Goal: Information Seeking & Learning: Stay updated

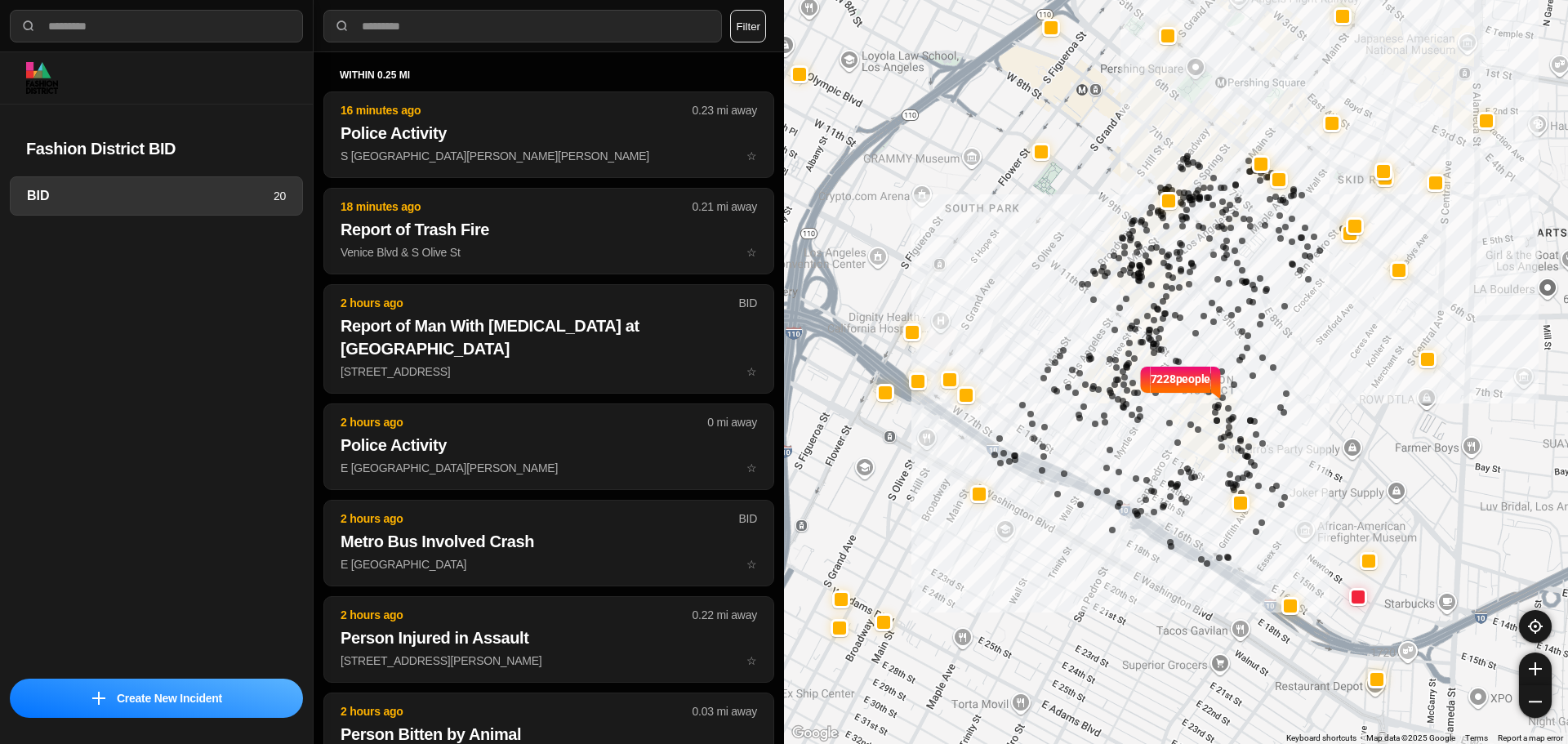
select select "*"
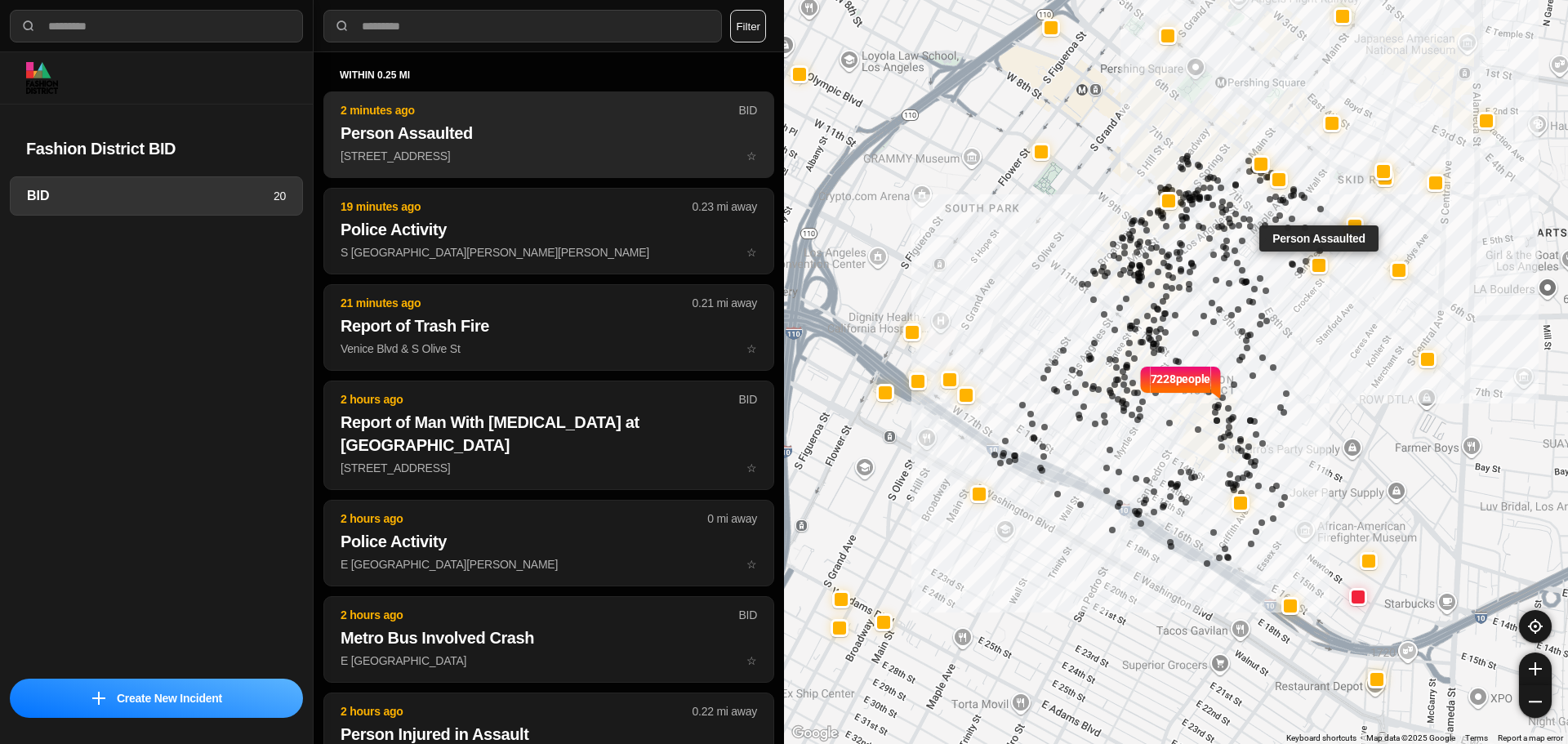
click at [525, 141] on h2 "Person Assaulted" at bounding box center [548, 133] width 416 height 23
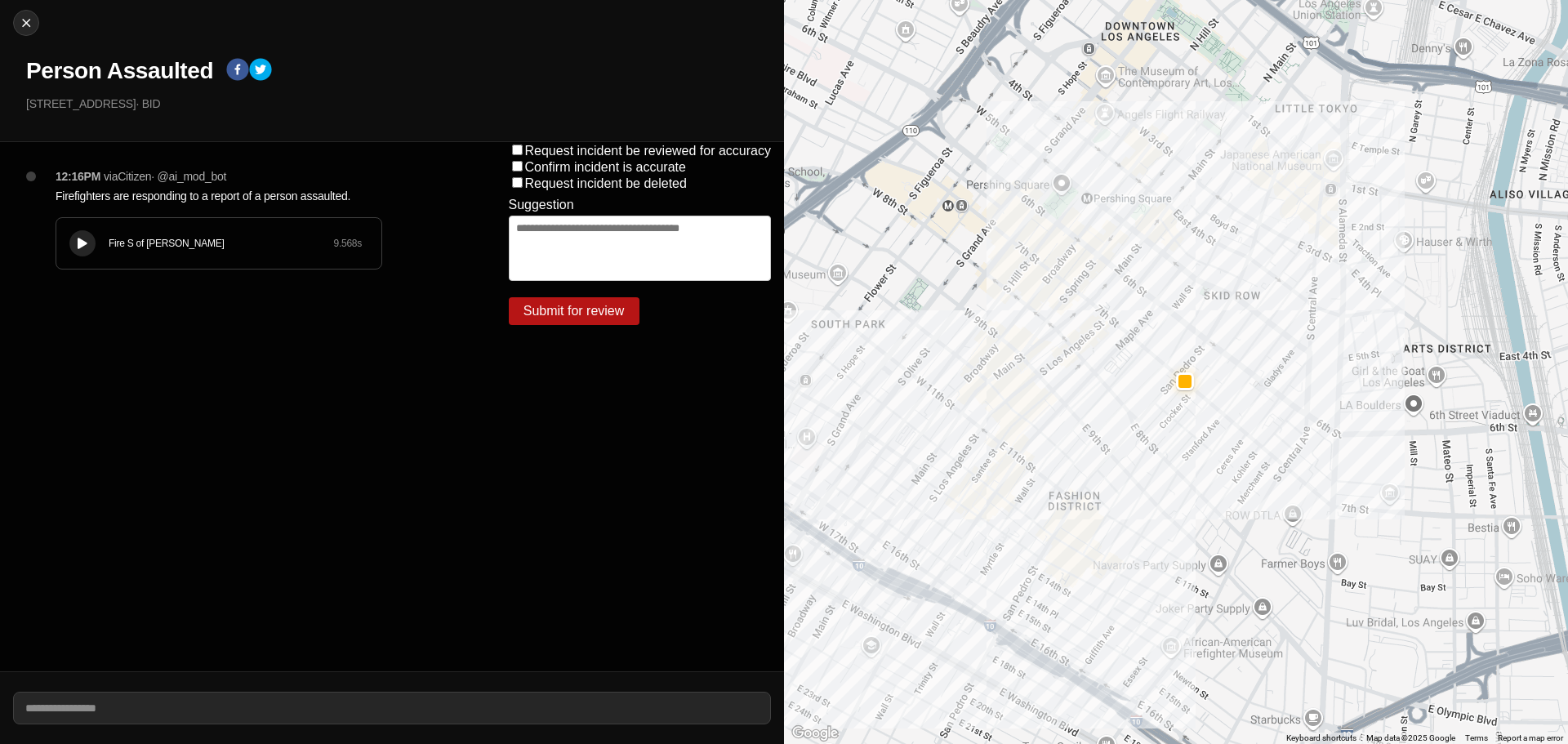
click at [74, 242] on button at bounding box center [83, 243] width 26 height 26
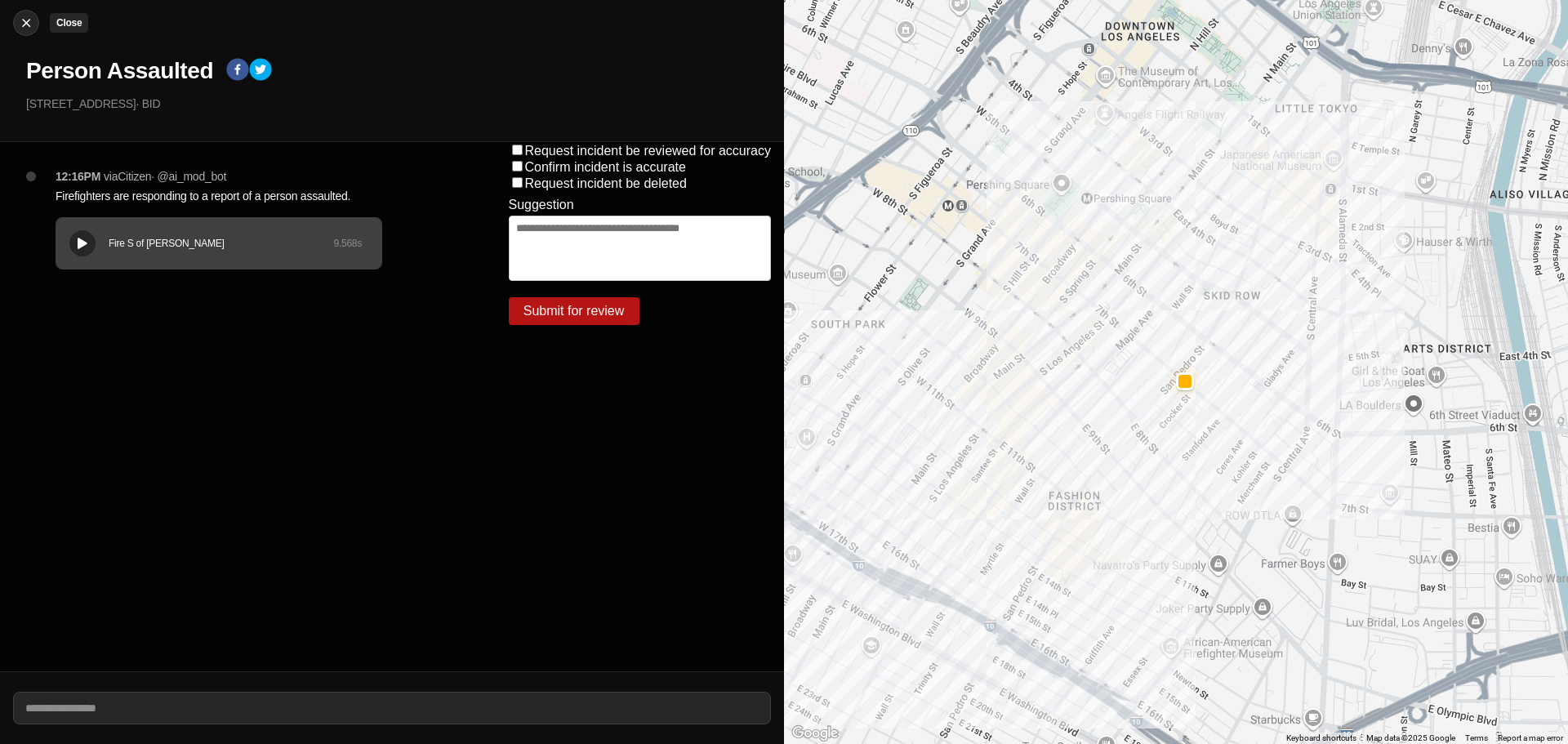
click at [27, 15] on img at bounding box center [26, 23] width 17 height 17
select select "*"
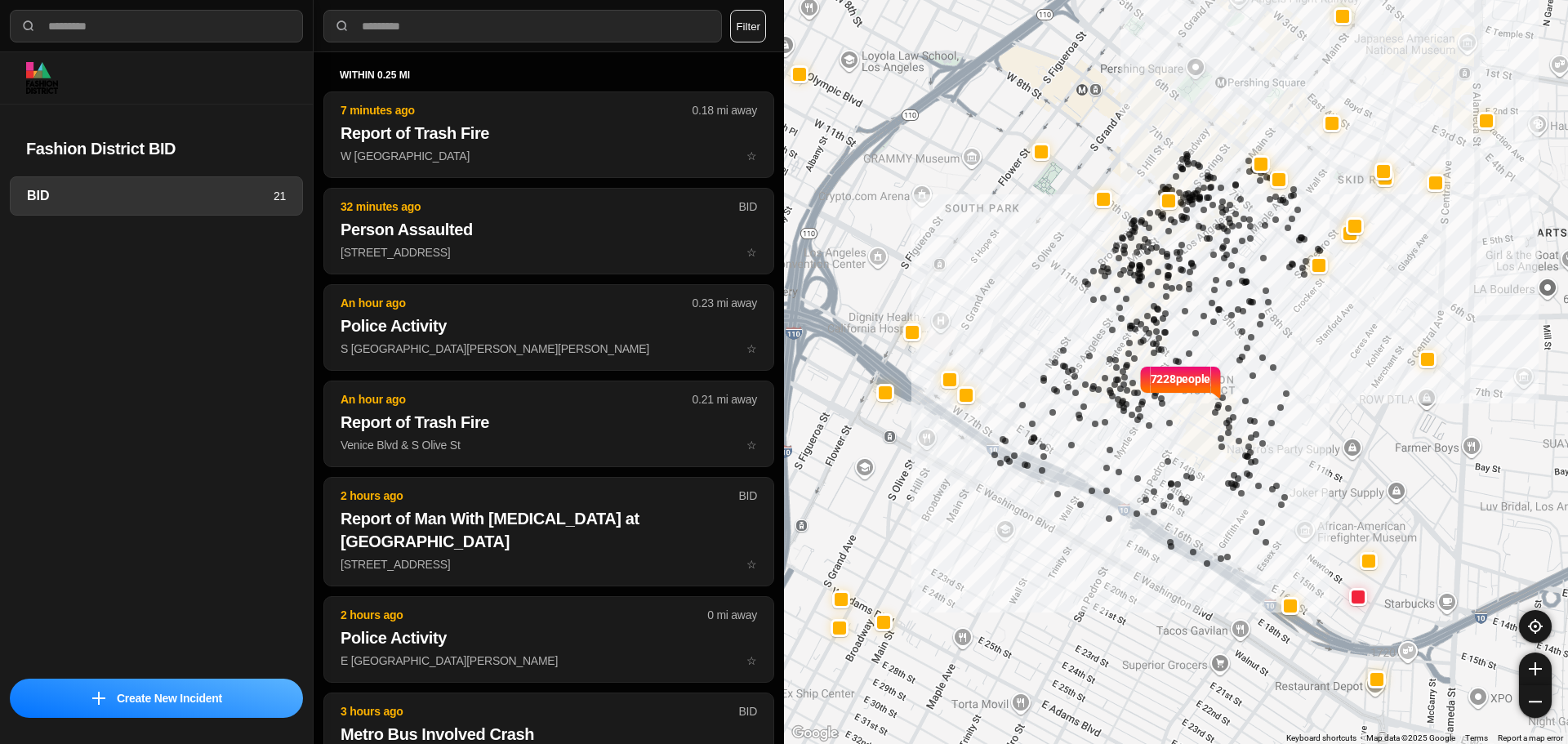
select select "*"
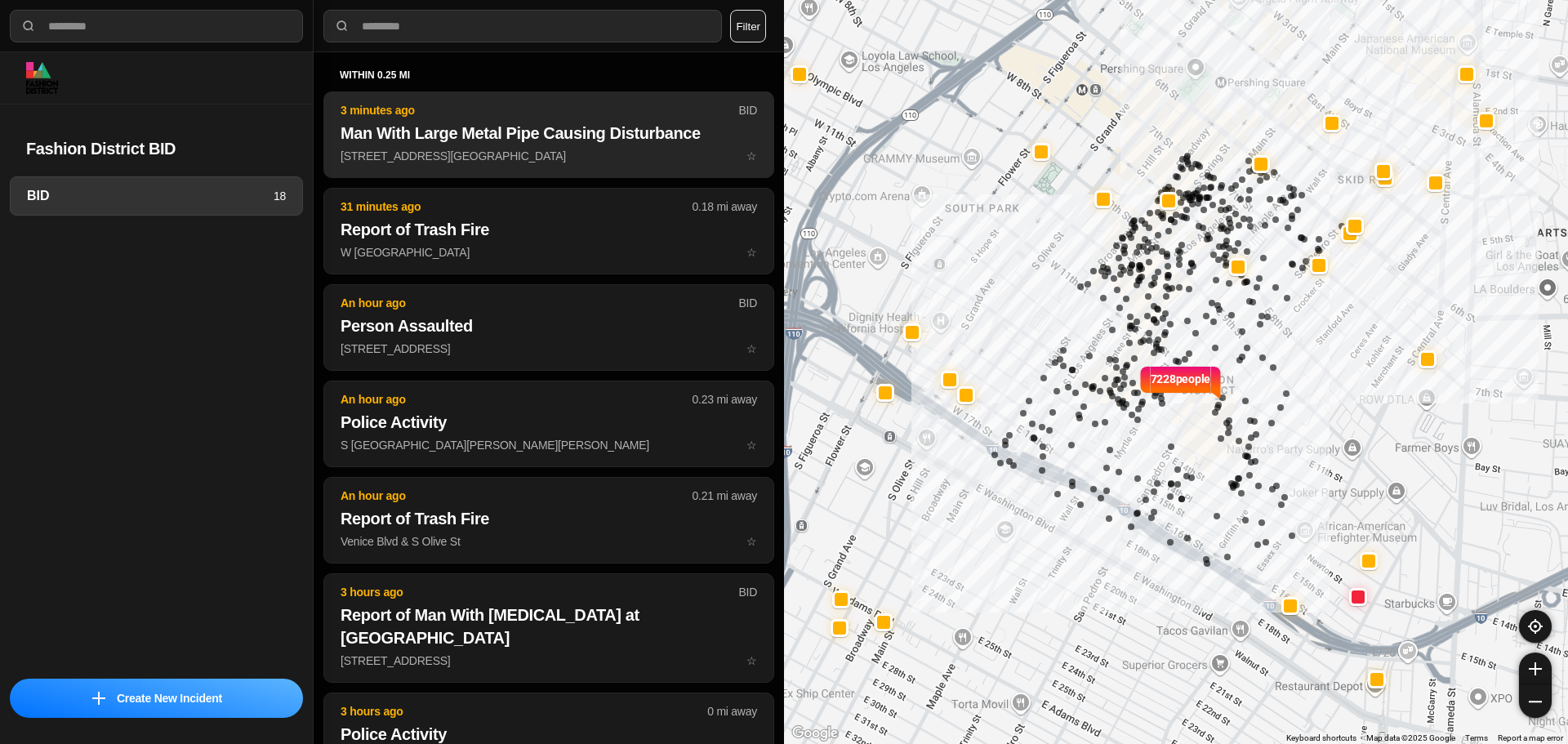
click at [583, 163] on p "E 8th St & Maple Ave ☆" at bounding box center [548, 156] width 416 height 17
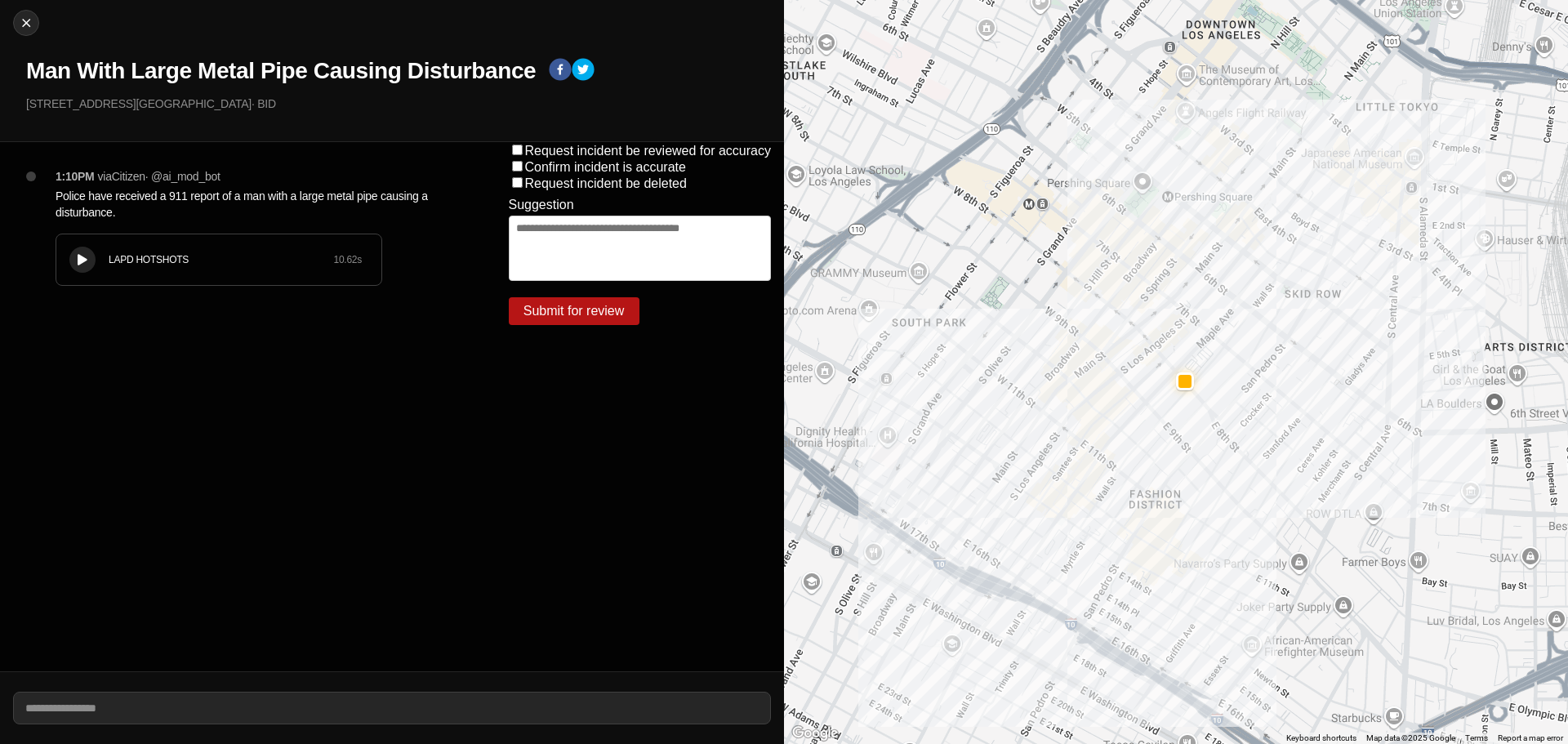
click at [80, 263] on icon at bounding box center [82, 260] width 10 height 10
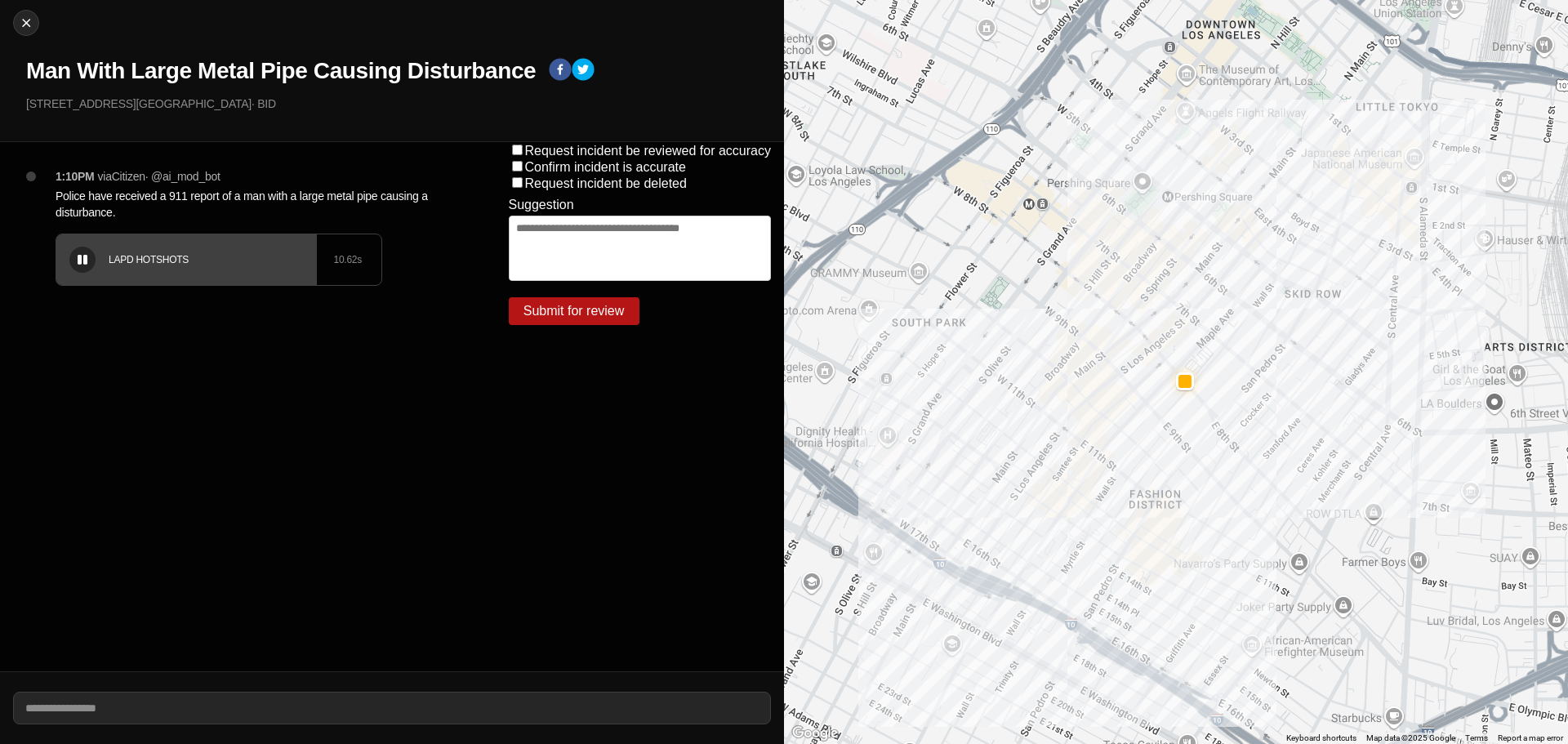
click at [133, 264] on div "LAPD HOTSHOTS" at bounding box center [221, 259] width 225 height 13
click at [93, 282] on div "LAPD HOTSHOTS 10.62 s" at bounding box center [219, 260] width 325 height 50
click at [19, 27] on img at bounding box center [26, 23] width 17 height 17
select select "*"
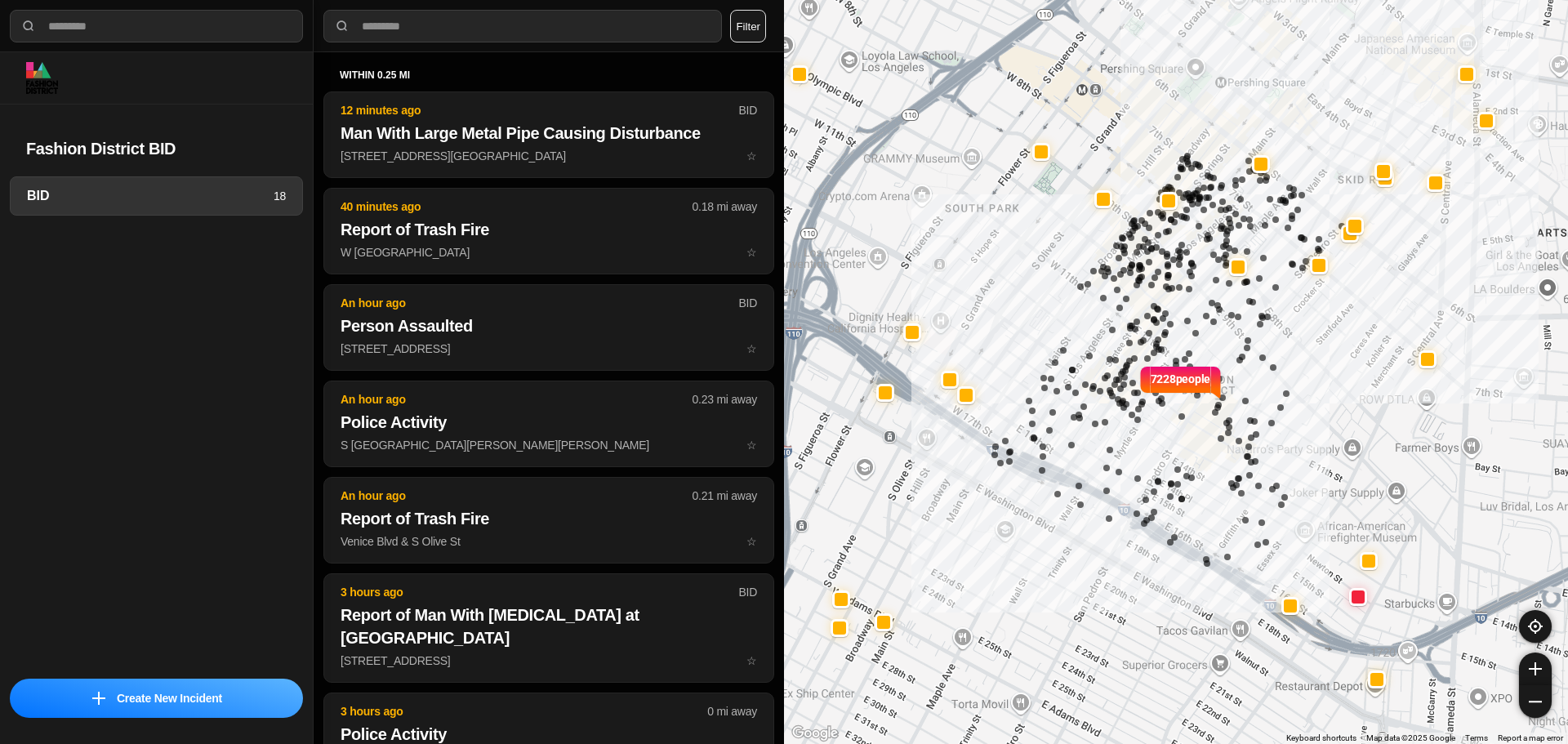
select select "*"
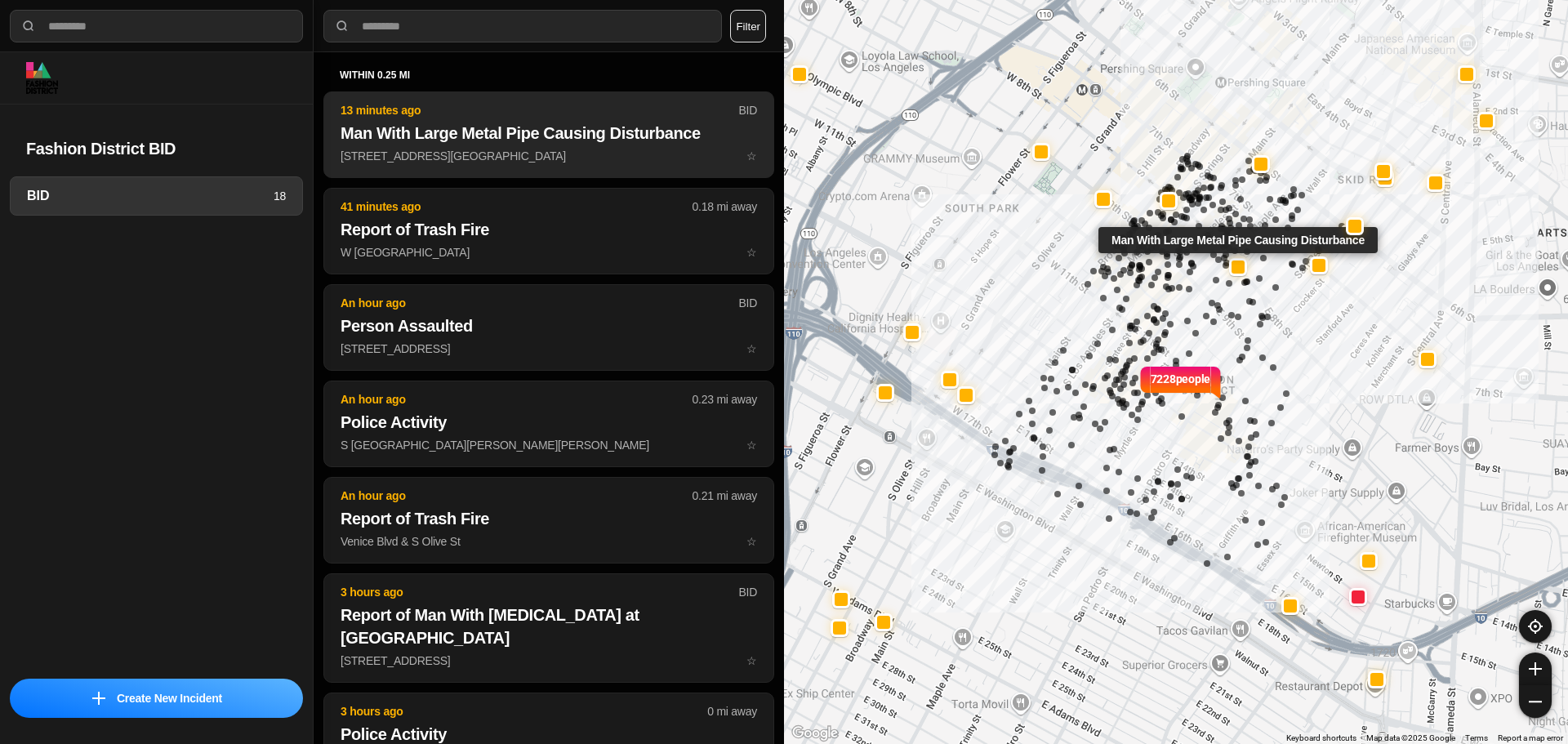
click at [429, 127] on h2 "Man With Large Metal Pipe Causing Disturbance" at bounding box center [548, 133] width 416 height 23
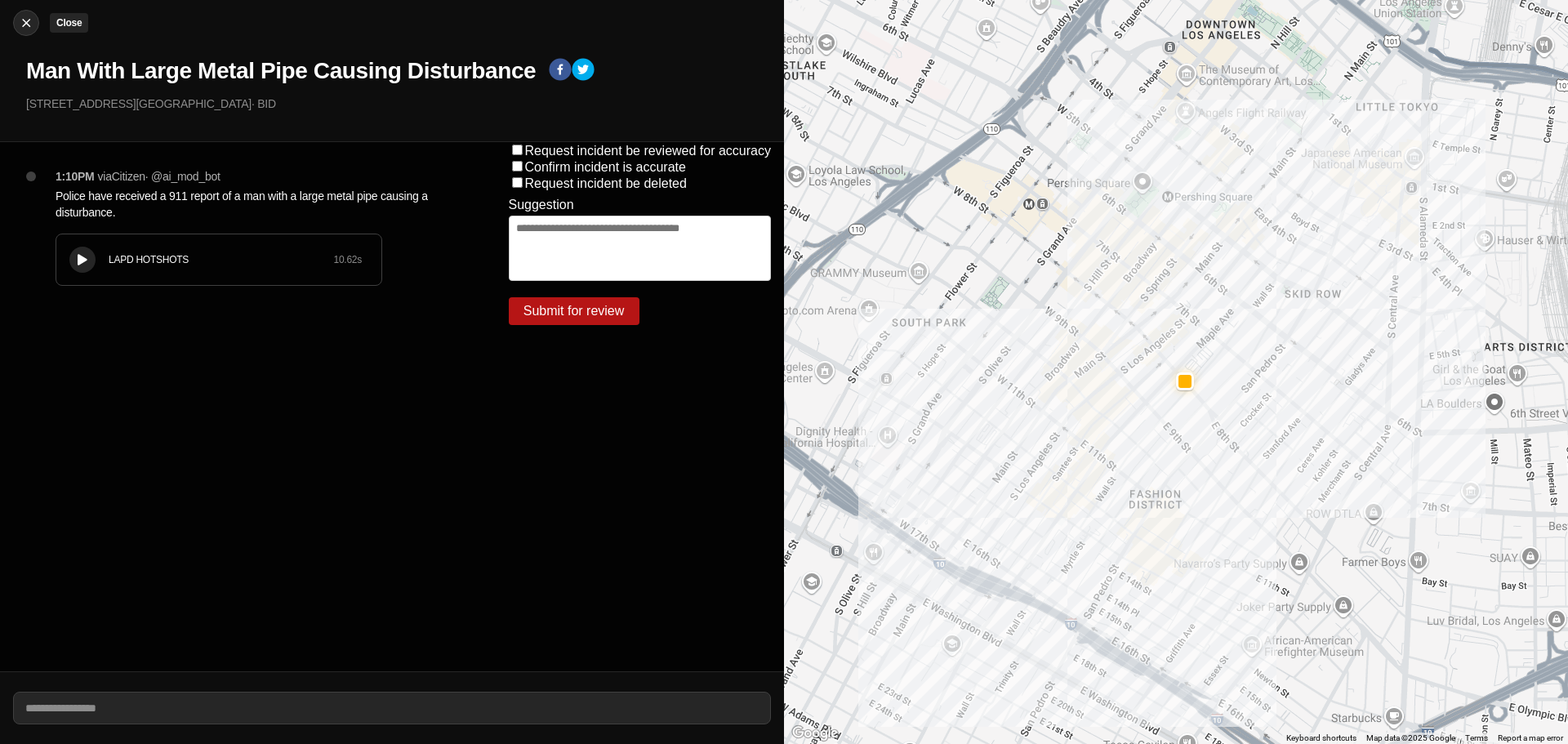
click at [30, 27] on img at bounding box center [26, 23] width 17 height 17
select select "*"
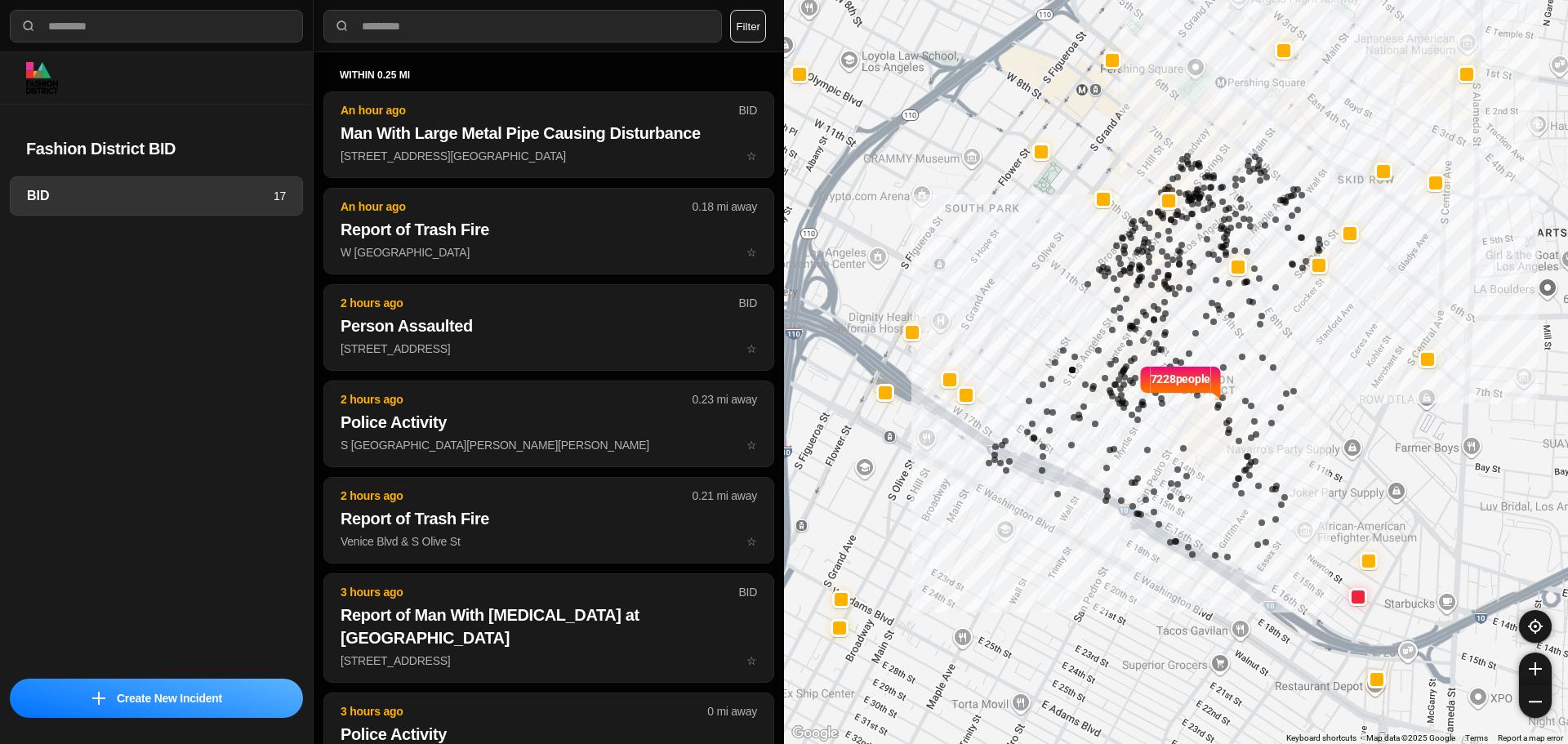
select select "*"
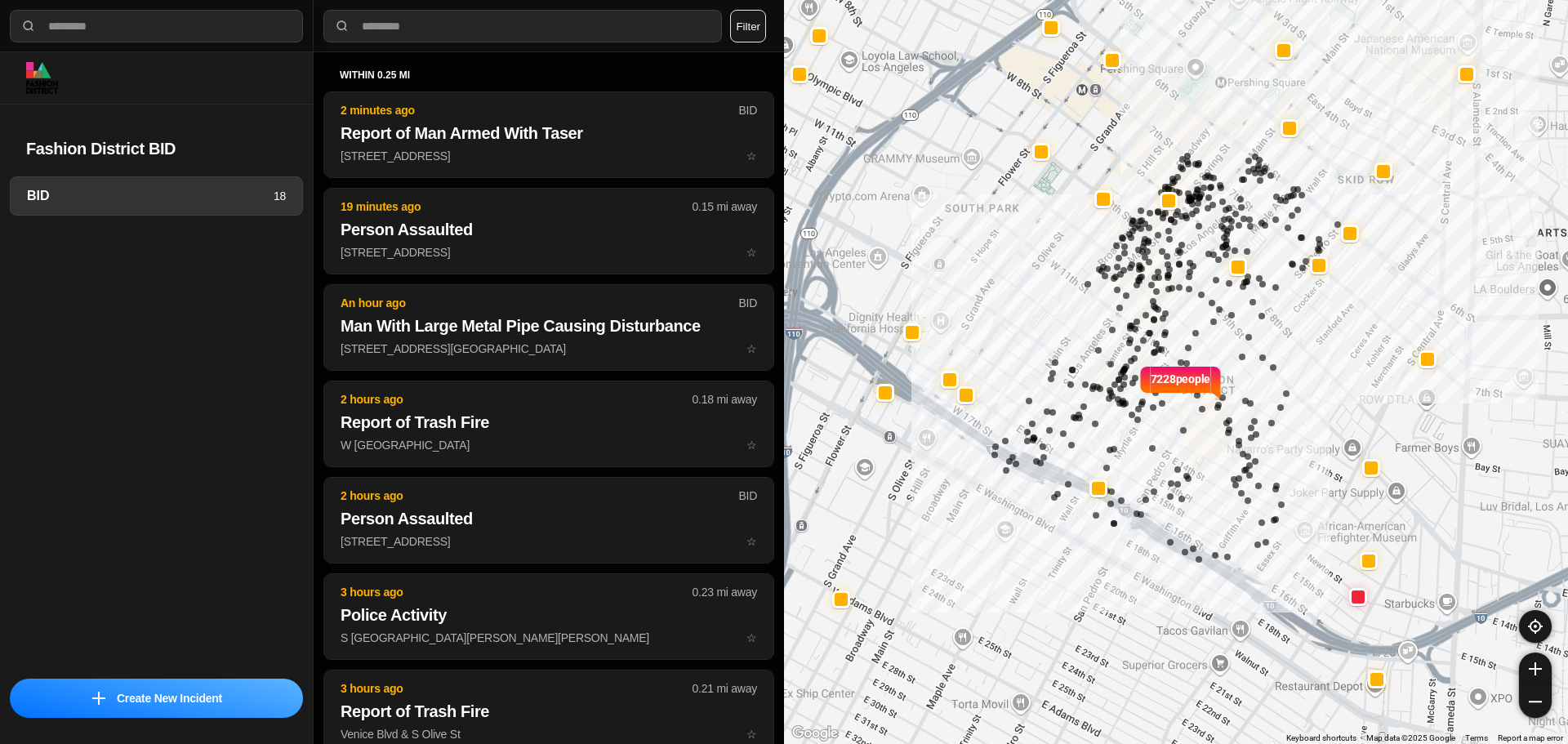
select select "*"
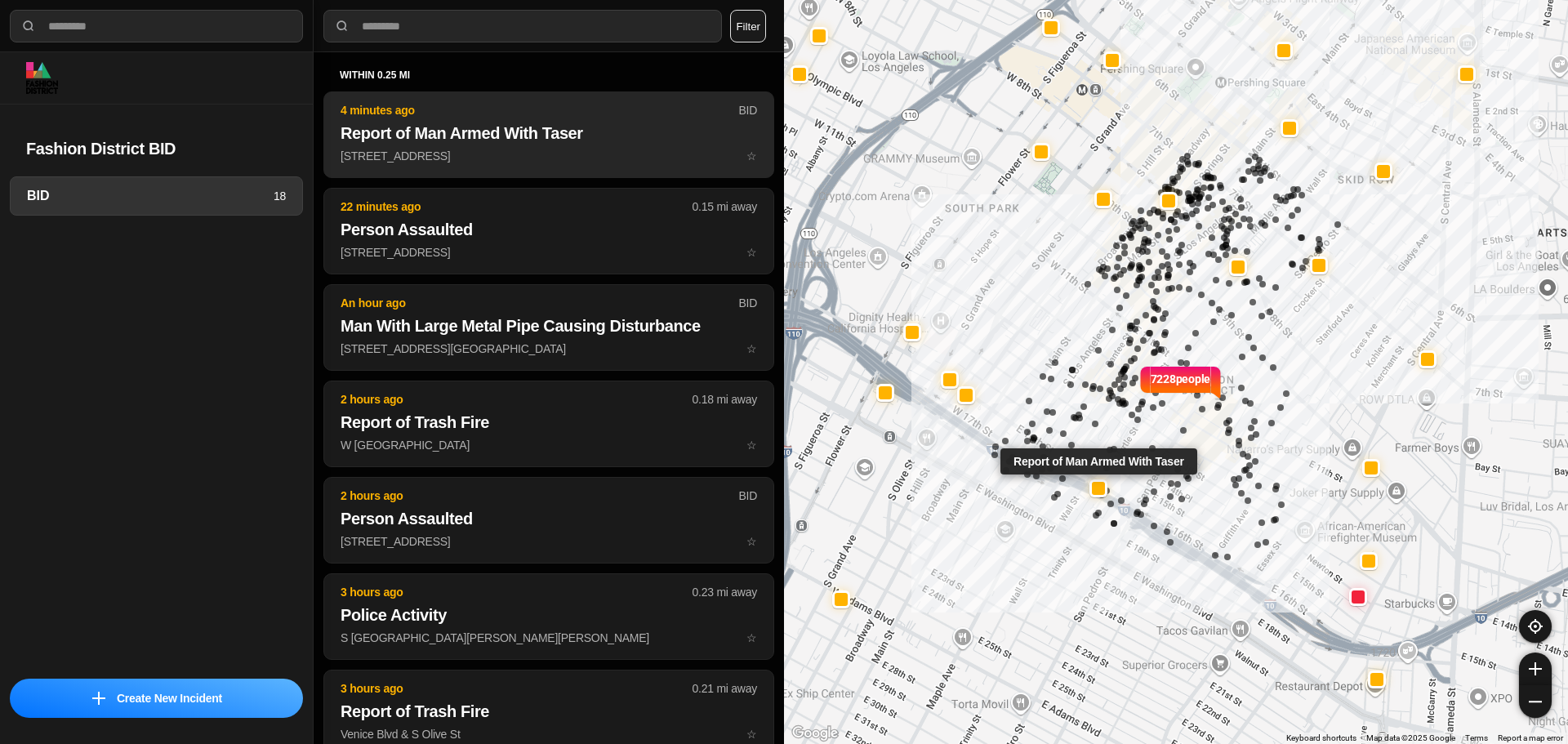
click at [562, 142] on h2 "Report of Man Armed With Taser" at bounding box center [548, 133] width 416 height 23
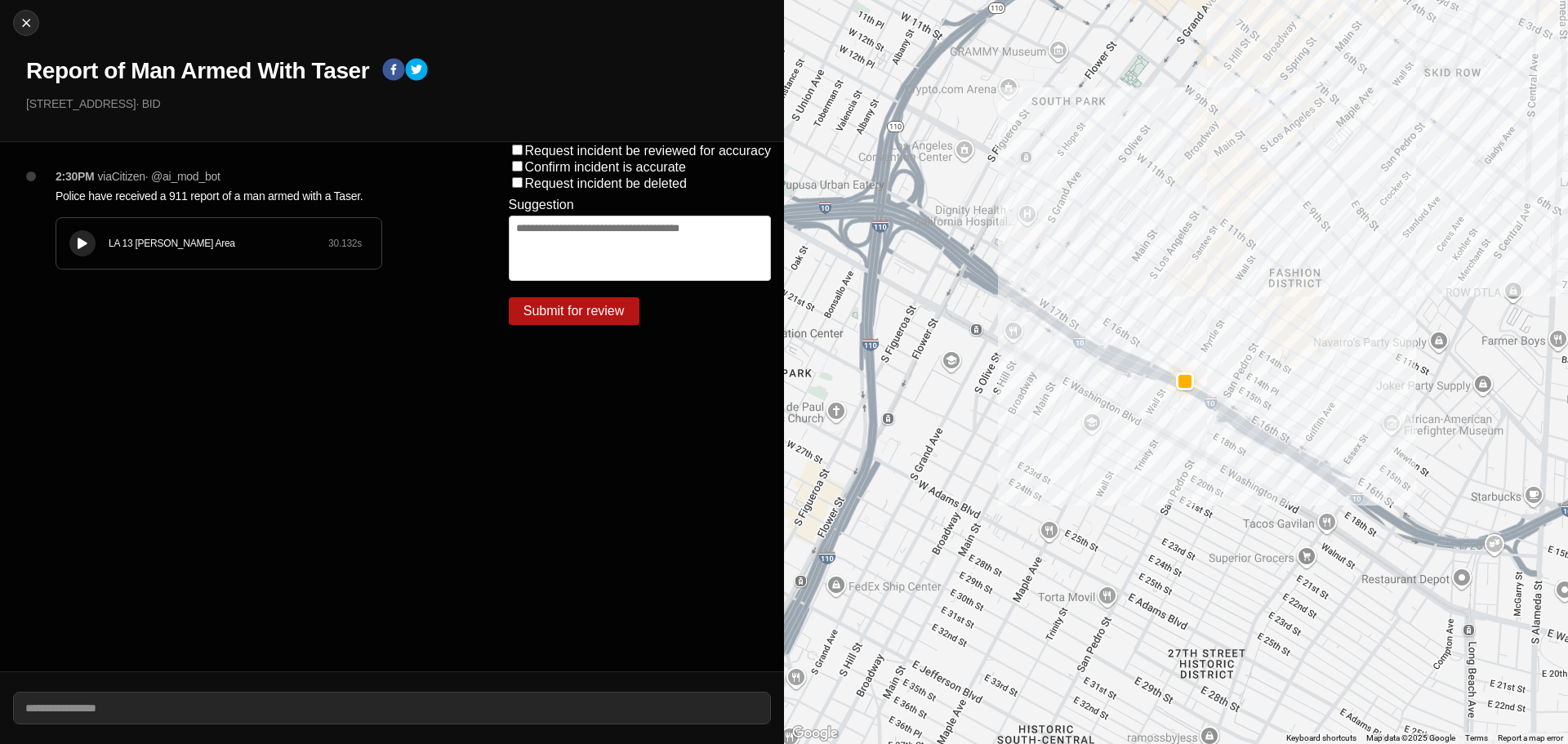
click at [80, 241] on icon at bounding box center [82, 244] width 10 height 10
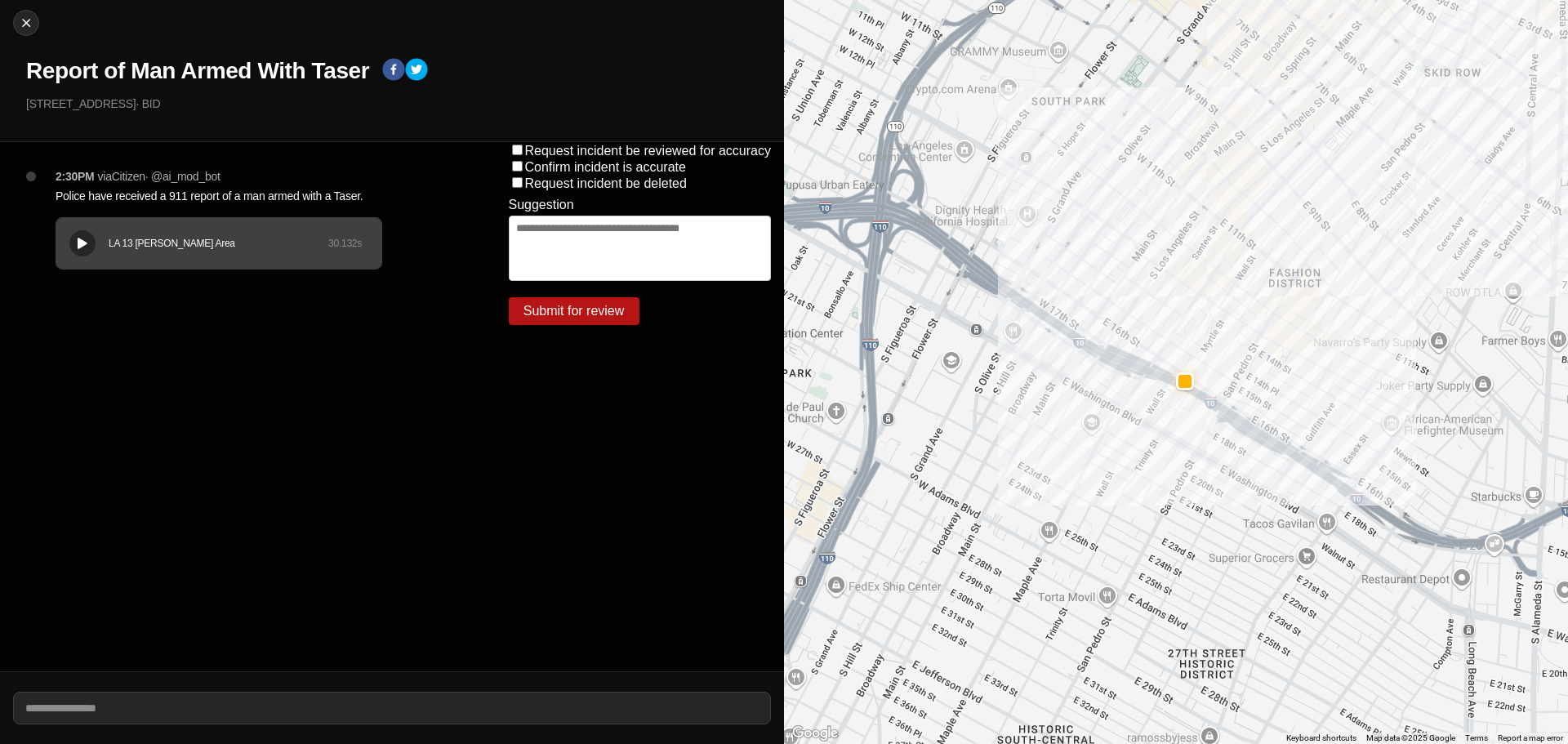
click at [68, 238] on div "LA 13 Newton Area 30.132 s" at bounding box center [219, 243] width 325 height 50
click at [36, 24] on div at bounding box center [26, 23] width 24 height 17
select select "*"
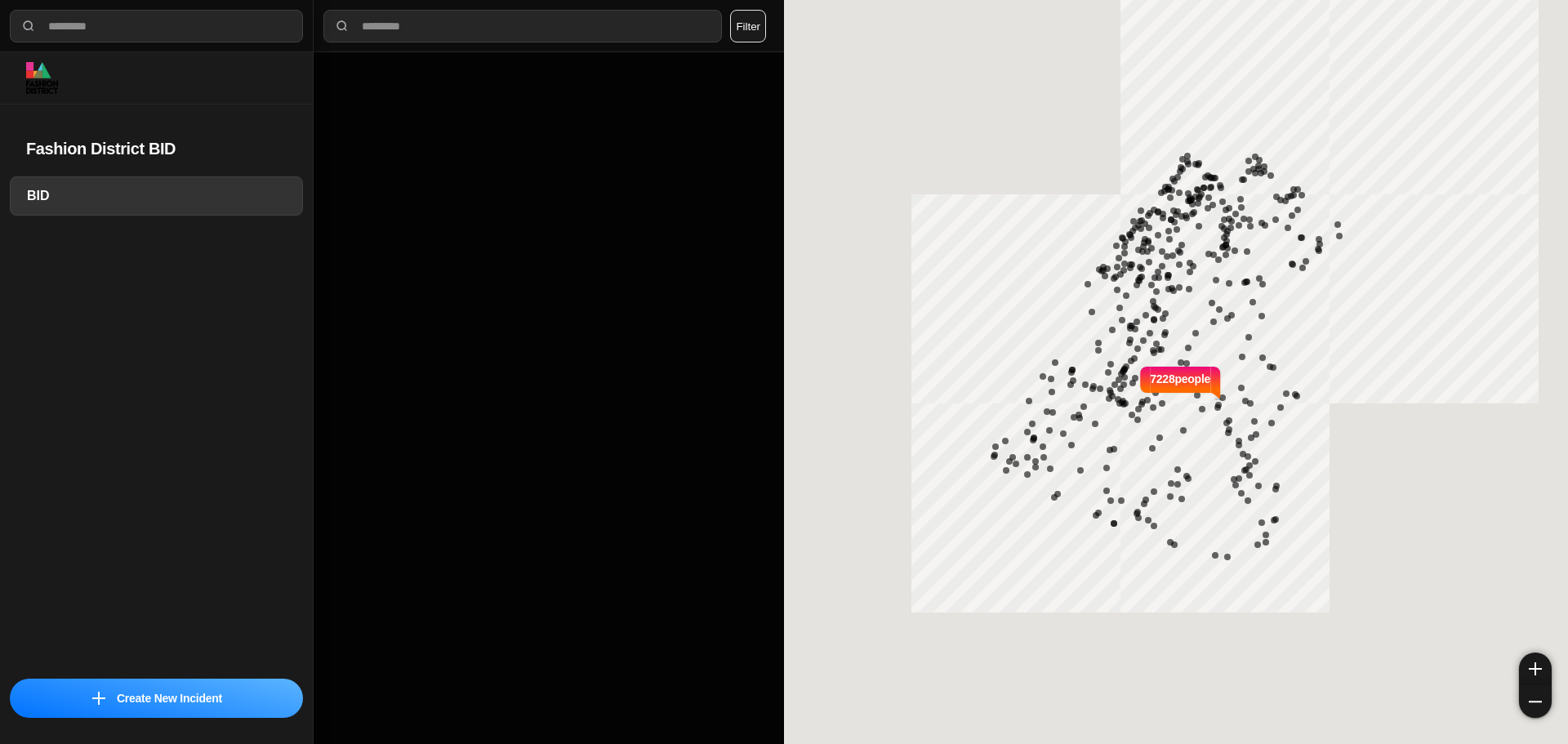
select select "*"
